Goal: Task Accomplishment & Management: Manage account settings

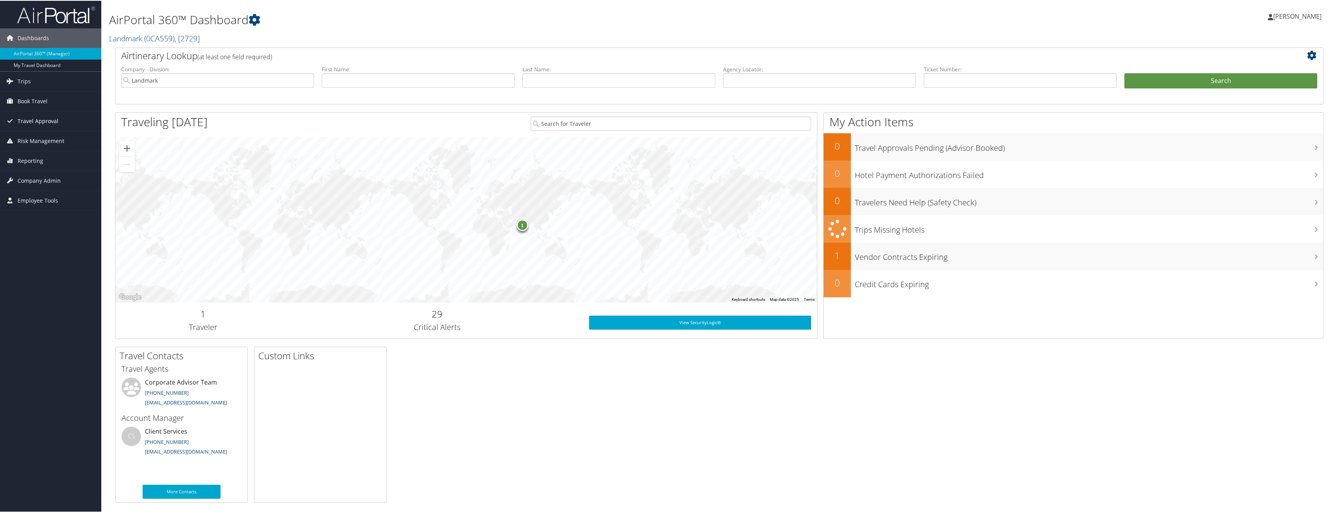
click at [44, 119] on span "Travel Approval" at bounding box center [38, 120] width 41 height 19
click at [34, 171] on link "Approvals (Beta)" at bounding box center [50, 171] width 101 height 12
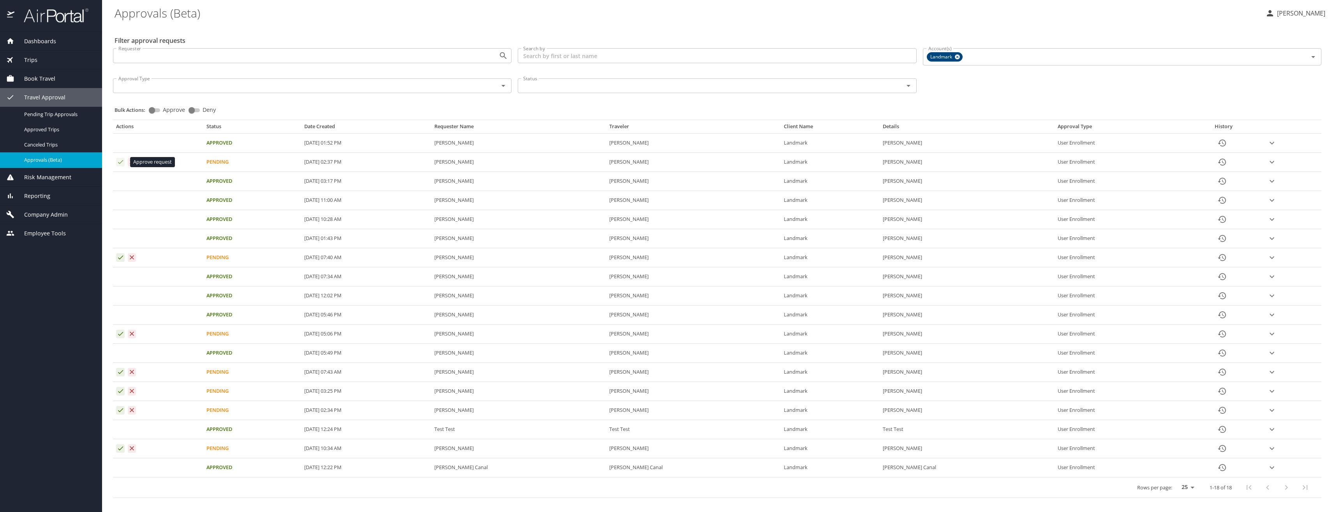
click at [118, 162] on icon "Approval table" at bounding box center [120, 161] width 7 height 7
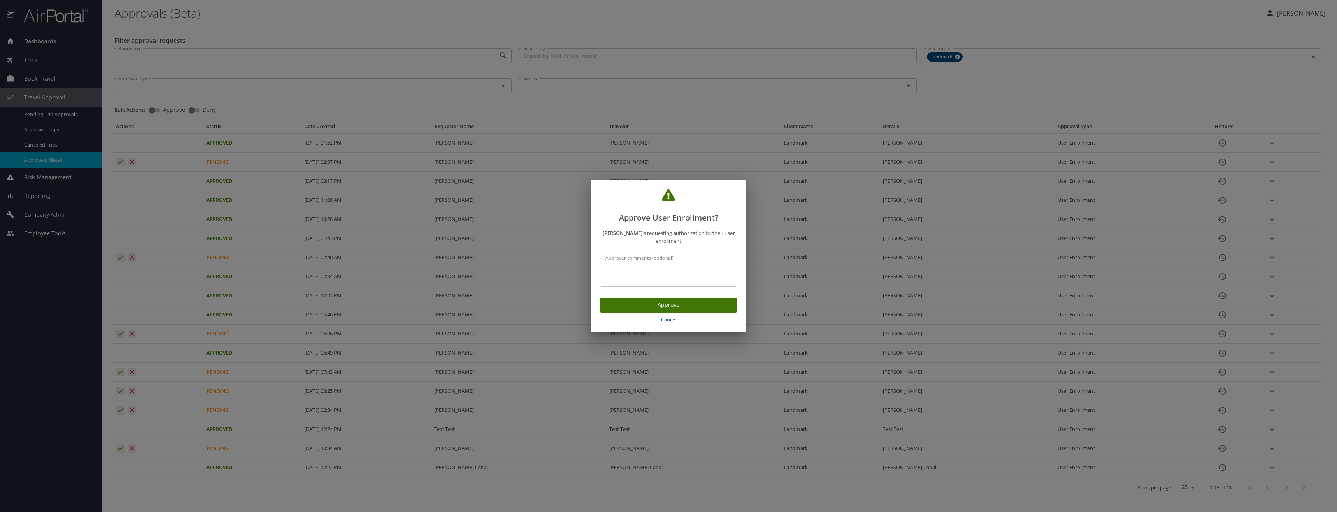
click at [663, 302] on span "Approve" at bounding box center [668, 305] width 125 height 10
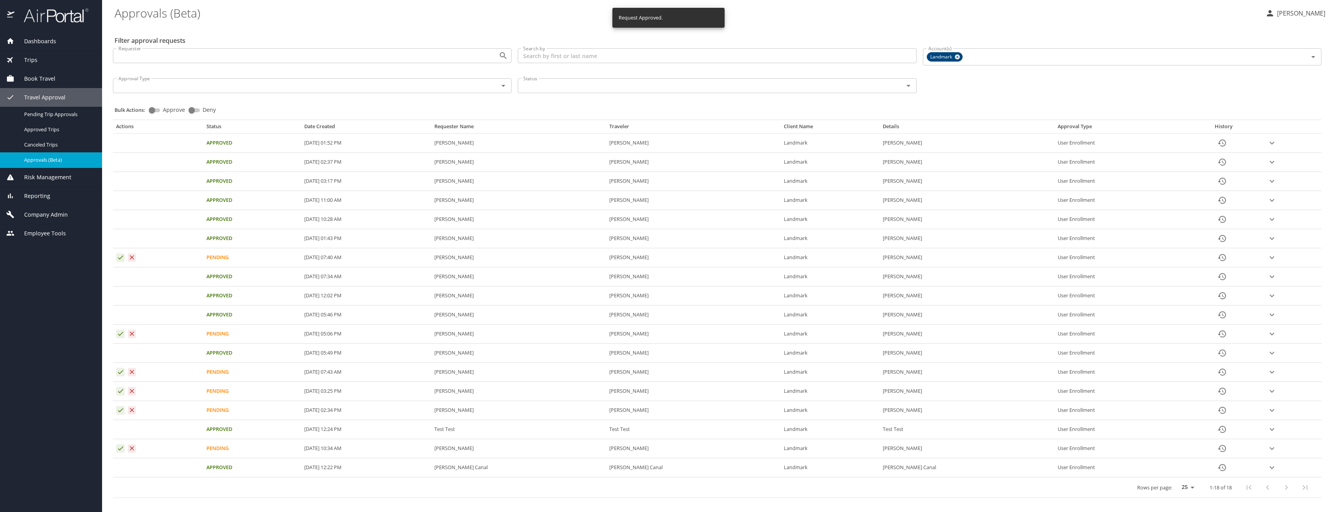
click at [1304, 13] on p "[PERSON_NAME]" at bounding box center [1300, 13] width 51 height 9
click at [1275, 82] on li "Sign out" at bounding box center [1289, 87] width 79 height 14
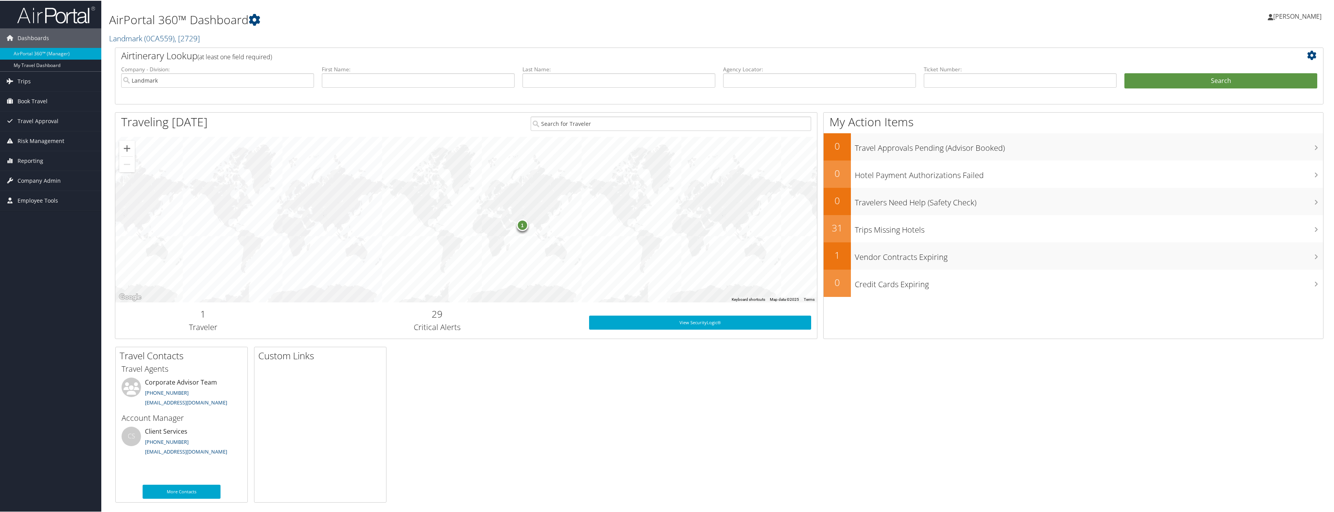
click at [1307, 17] on span "[PERSON_NAME]" at bounding box center [1297, 15] width 48 height 9
click at [1245, 124] on link "Sign Out" at bounding box center [1276, 126] width 87 height 13
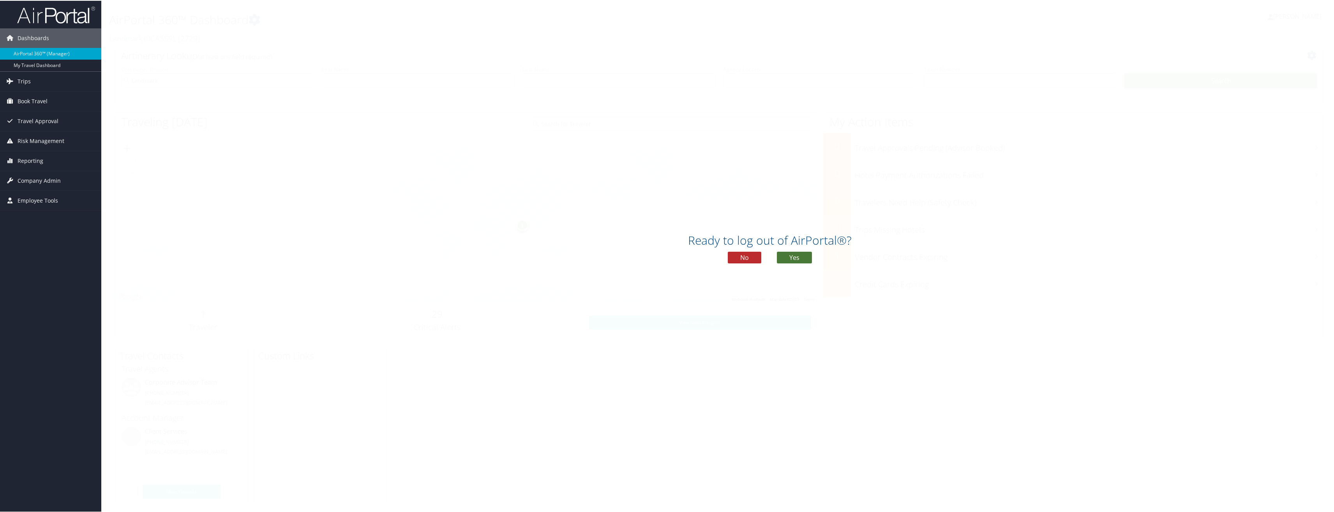
click at [793, 254] on button "Yes" at bounding box center [794, 257] width 35 height 12
